Goal: Transaction & Acquisition: Book appointment/travel/reservation

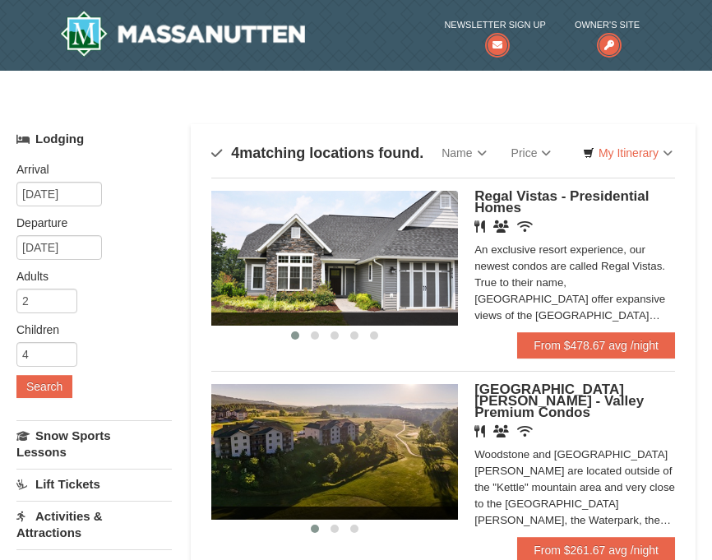
click at [370, 44] on ul "Newsletter Sign Up Owner's Site" at bounding box center [484, 36] width 335 height 49
click at [386, 266] on img at bounding box center [334, 258] width 247 height 135
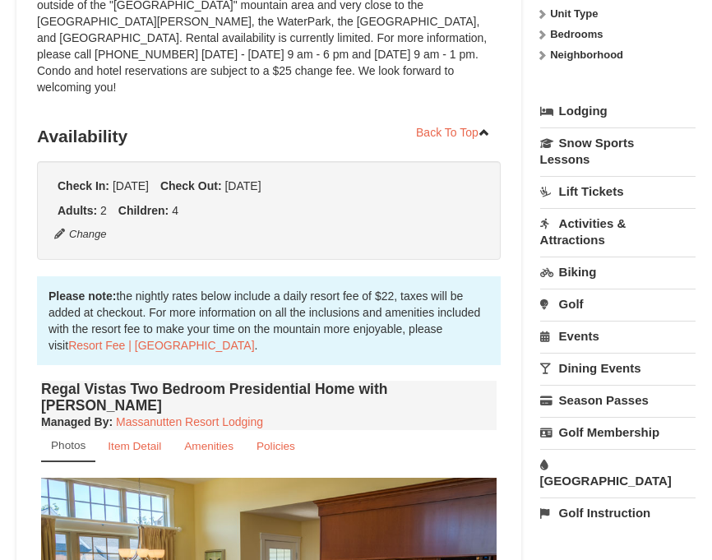
scroll to position [522, 0]
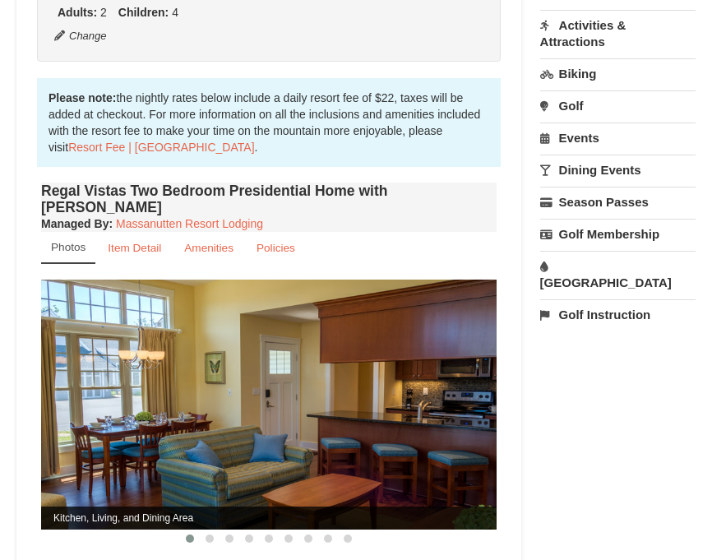
click at [441, 433] on img at bounding box center [268, 404] width 455 height 249
click at [210, 534] on span at bounding box center [210, 538] width 8 height 8
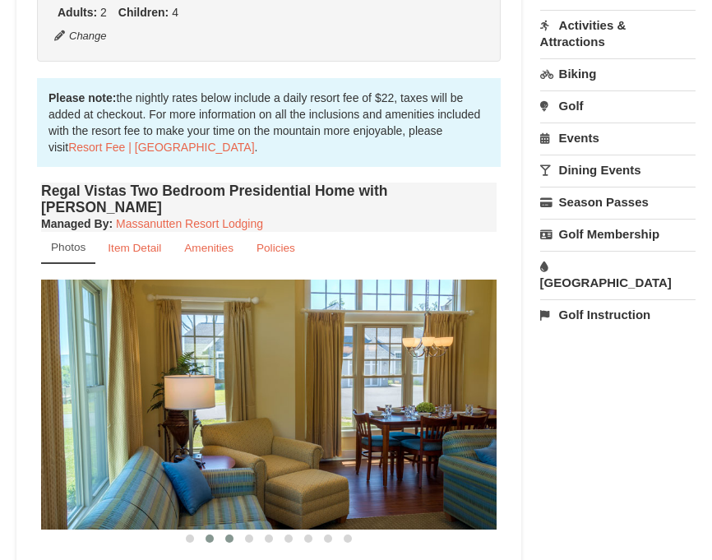
click at [228, 534] on span at bounding box center [229, 538] width 8 height 8
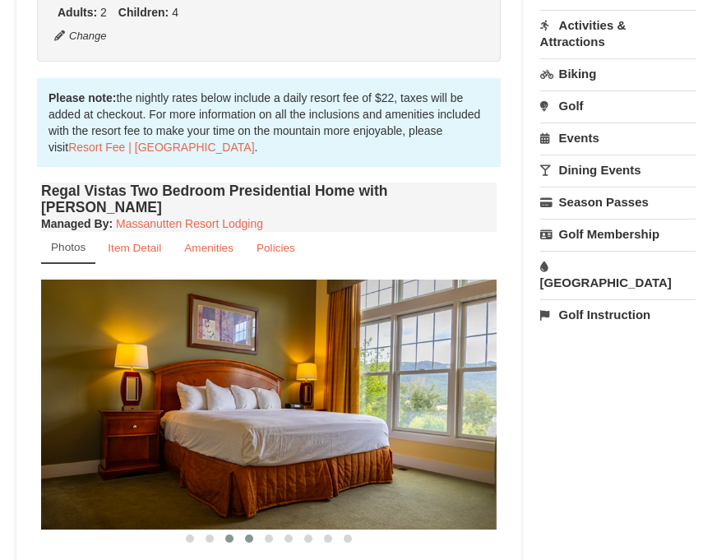
click at [249, 534] on span at bounding box center [249, 538] width 8 height 8
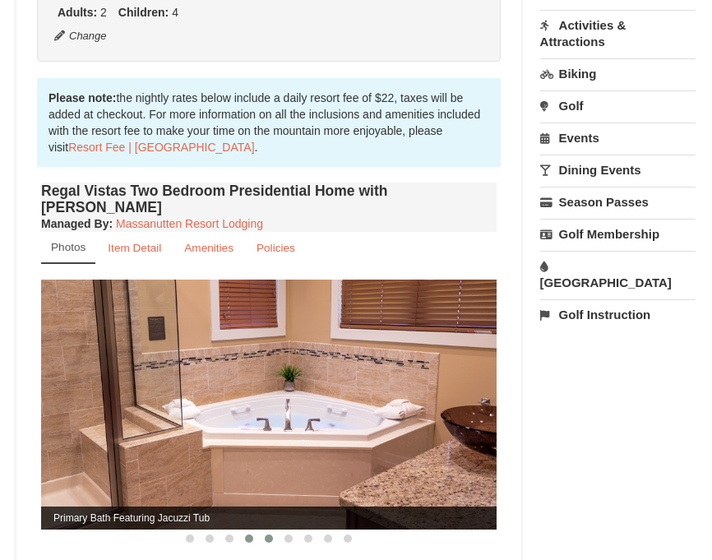
click at [268, 534] on span at bounding box center [269, 538] width 8 height 8
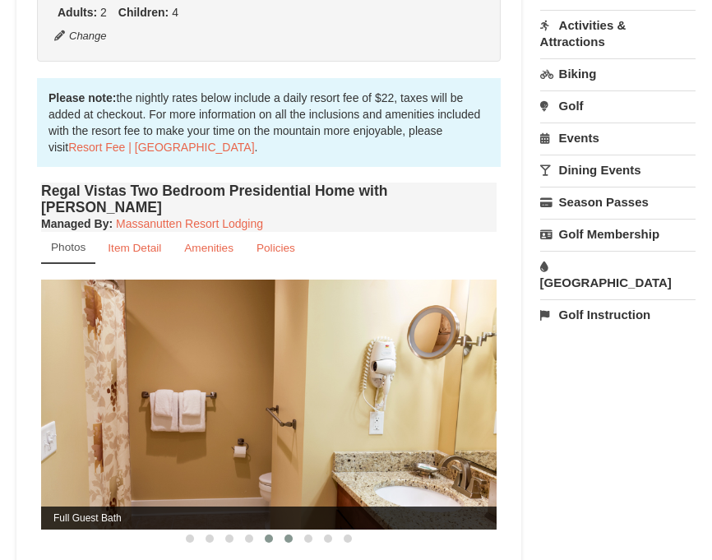
click at [293, 530] on button at bounding box center [289, 538] width 20 height 16
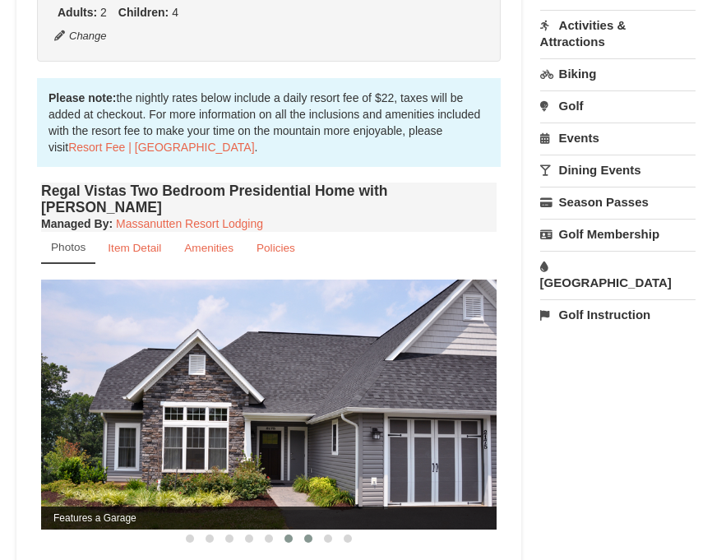
click at [308, 534] on span at bounding box center [308, 538] width 8 height 8
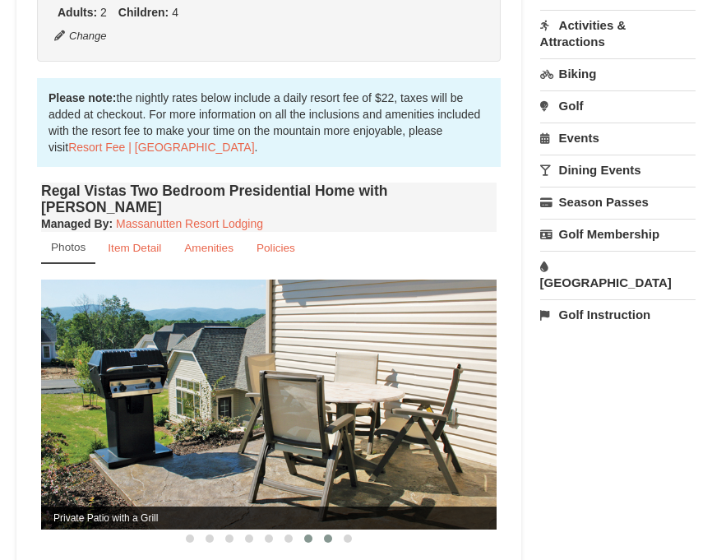
click at [321, 530] on button at bounding box center [328, 538] width 20 height 16
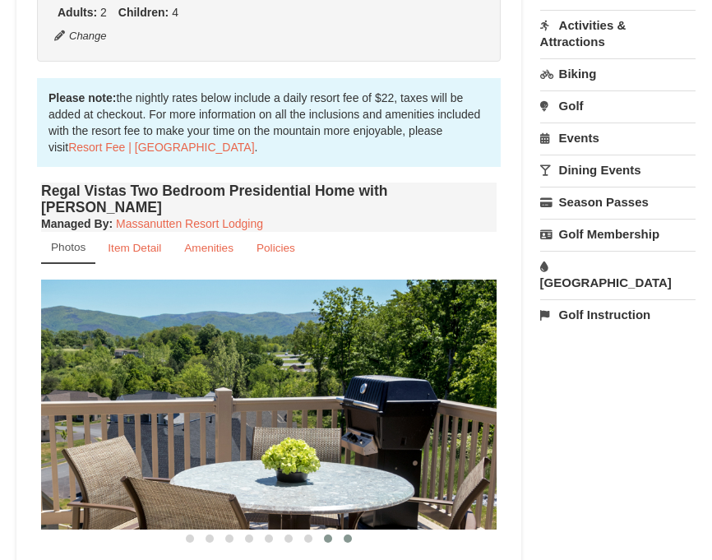
click at [340, 530] on button at bounding box center [348, 538] width 20 height 16
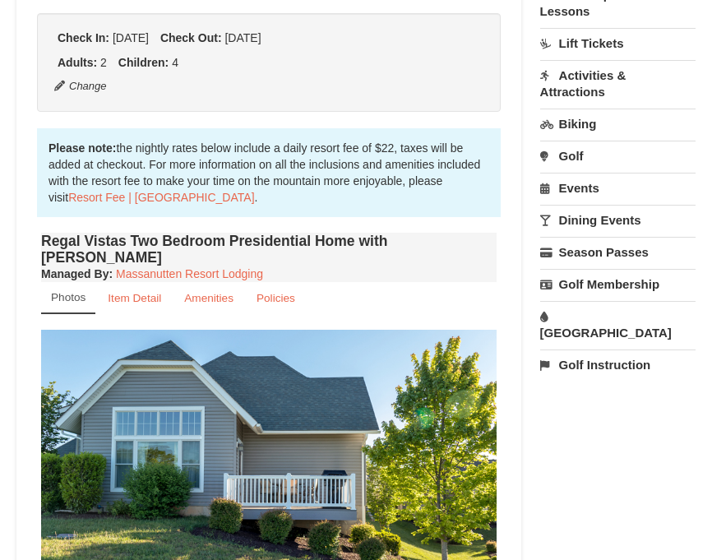
scroll to position [0, 0]
